Goal: Task Accomplishment & Management: Use online tool/utility

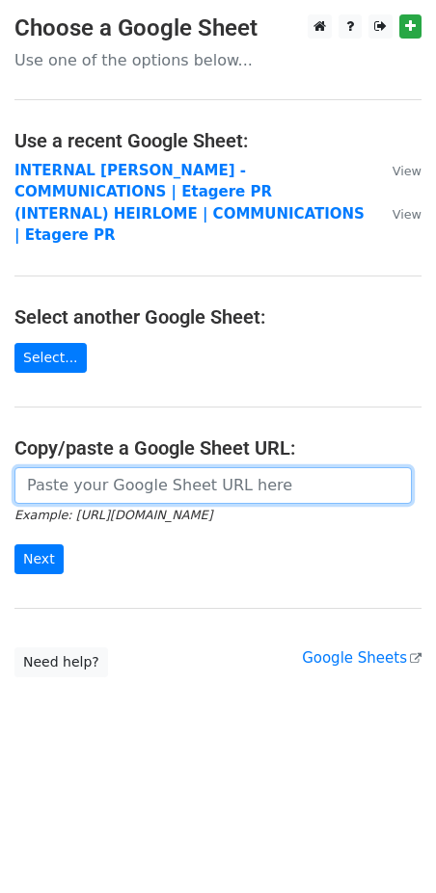
click at [93, 489] on input "url" at bounding box center [212, 485] width 397 height 37
paste input "[URL][DOMAIN_NAME]"
type input "[URL][DOMAIN_NAME]"
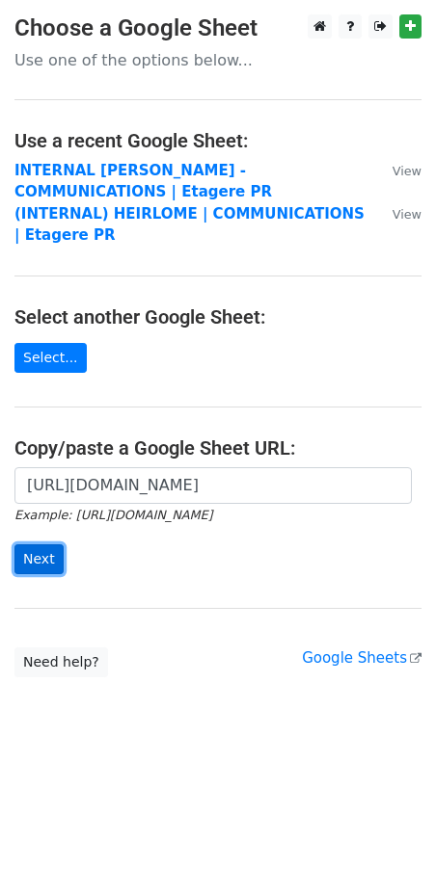
click at [42, 562] on input "Next" at bounding box center [38, 559] width 49 height 30
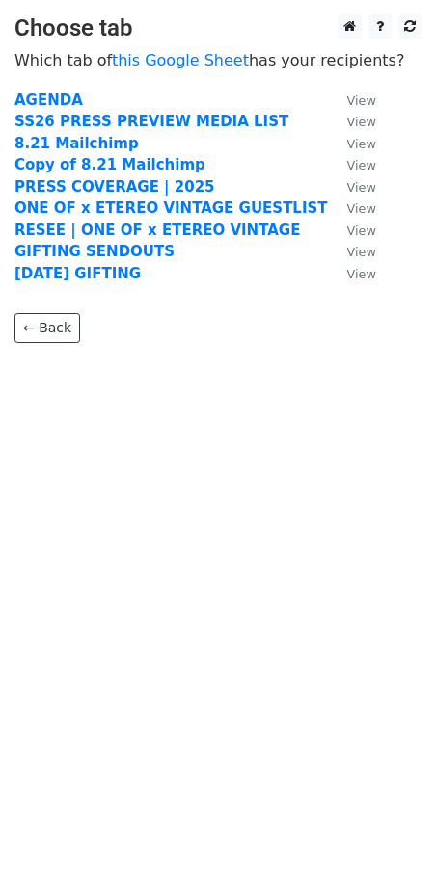
click at [55, 176] on td "PRESS COVERAGE | 2025" at bounding box center [170, 187] width 313 height 22
click at [55, 168] on strong "Copy of 8.21 Mailchimp" at bounding box center [109, 164] width 191 height 17
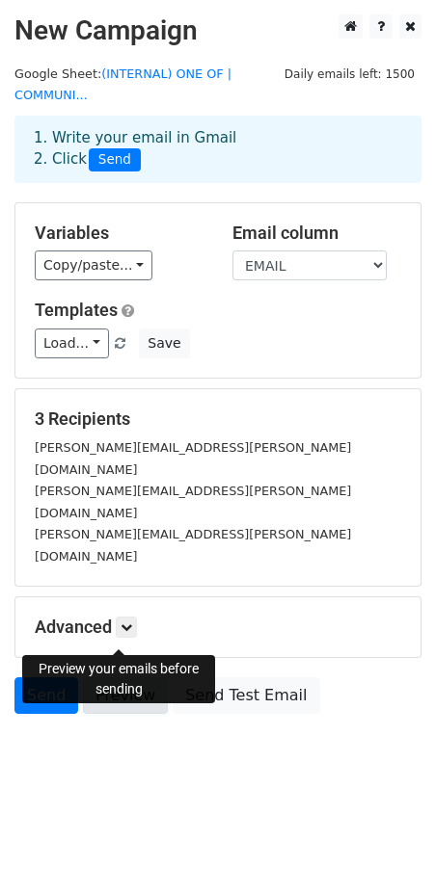
click at [117, 677] on link "Preview" at bounding box center [125, 695] width 85 height 37
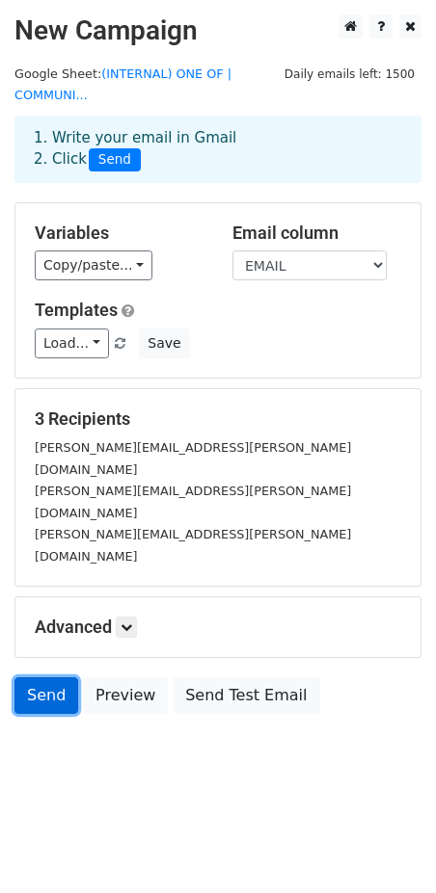
click at [46, 677] on link "Send" at bounding box center [46, 695] width 64 height 37
